Goal: Transaction & Acquisition: Purchase product/service

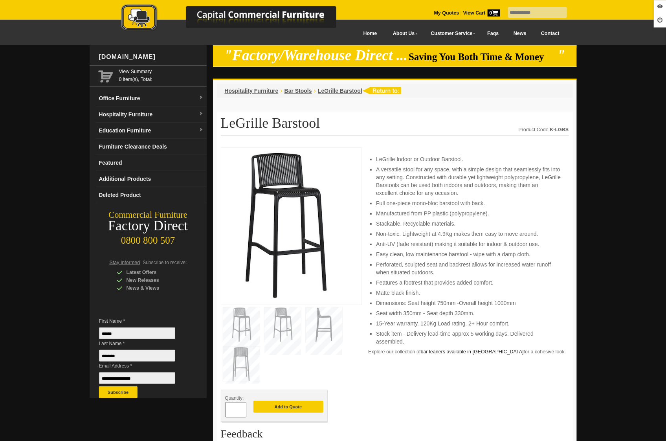
click at [520, 11] on input "text" at bounding box center [537, 12] width 59 height 11
type input "****"
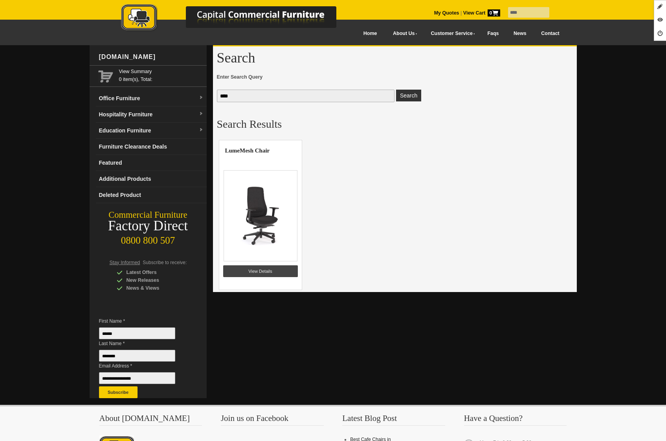
click at [263, 274] on link "View Details" at bounding box center [260, 271] width 75 height 12
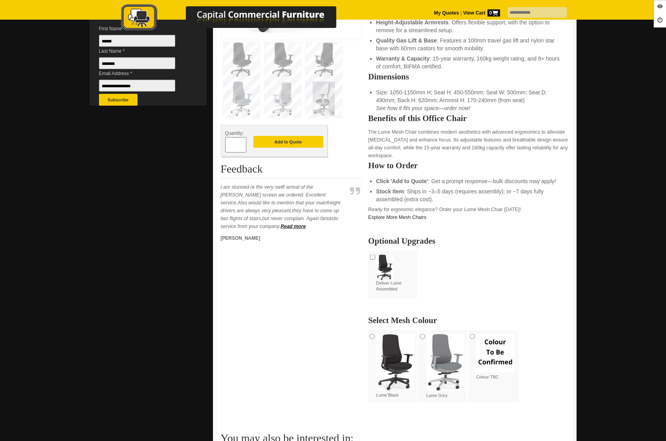
scroll to position [292, 0]
